Goal: Navigation & Orientation: Find specific page/section

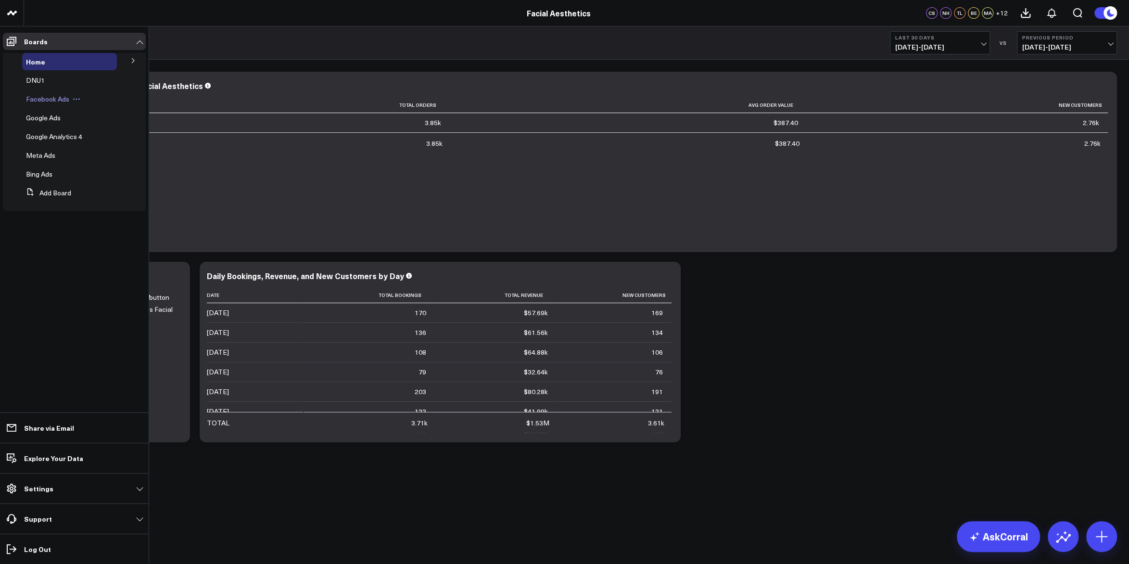
click at [66, 97] on span "Facebook Ads" at bounding box center [47, 98] width 43 height 9
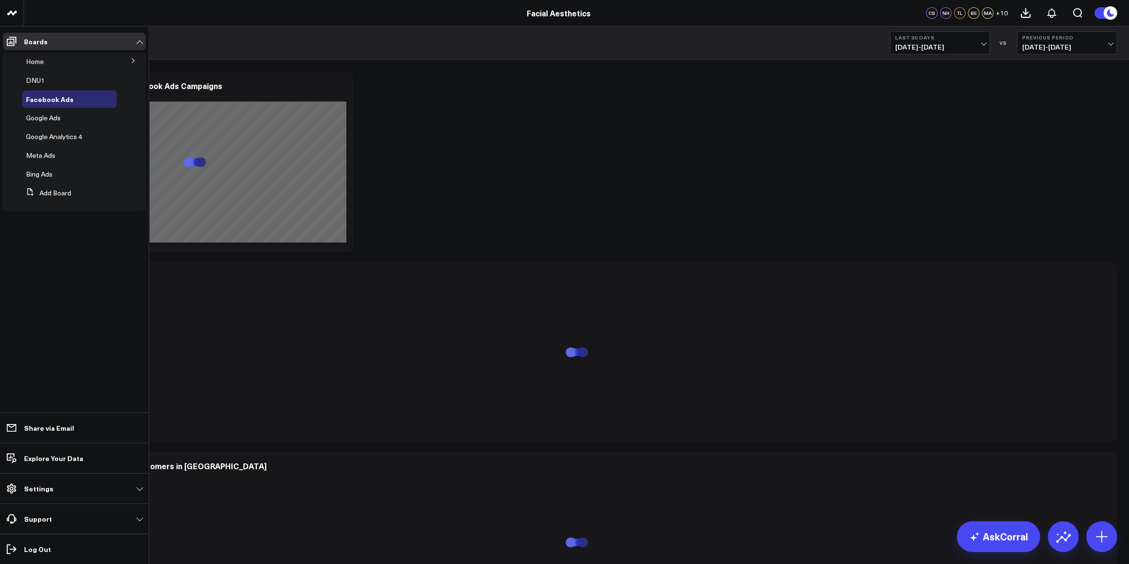
click at [134, 59] on icon at bounding box center [133, 61] width 6 height 6
click at [66, 76] on div "Test" at bounding box center [72, 78] width 89 height 17
click at [38, 77] on span "Test" at bounding box center [39, 78] width 14 height 9
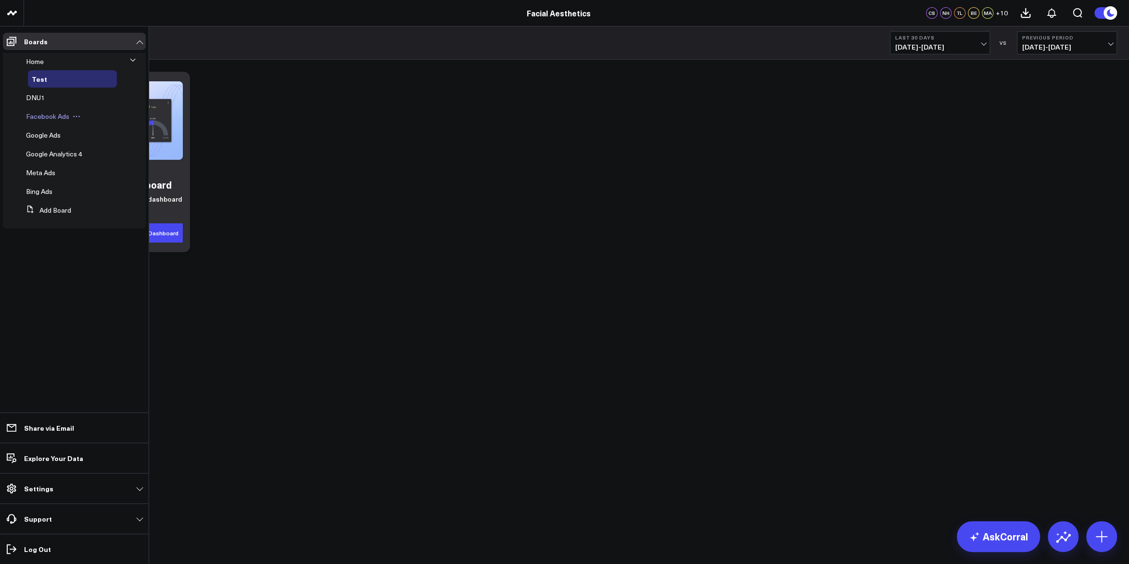
click at [57, 118] on span "Facebook Ads" at bounding box center [47, 116] width 43 height 9
